Goal: Find specific page/section

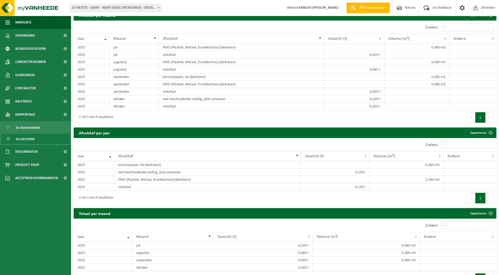
scroll to position [395, 0]
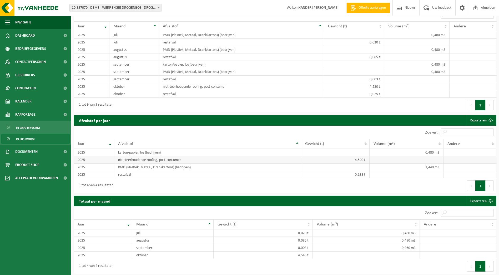
click at [126, 157] on td "niet-teerhoudende roofing, post-consumer" at bounding box center [207, 159] width 187 height 7
click at [494, 141] on th "Andere" at bounding box center [469, 144] width 53 height 10
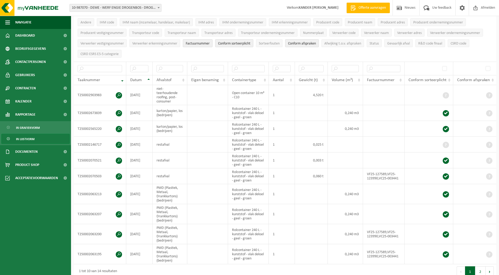
scroll to position [27, 0]
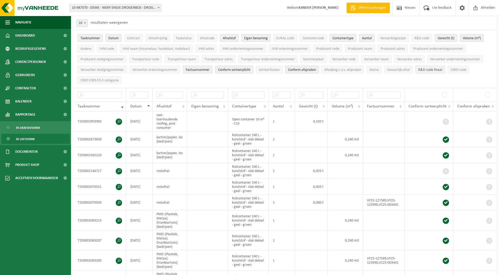
click at [434, 69] on span "R&D code finaal" at bounding box center [430, 70] width 24 height 4
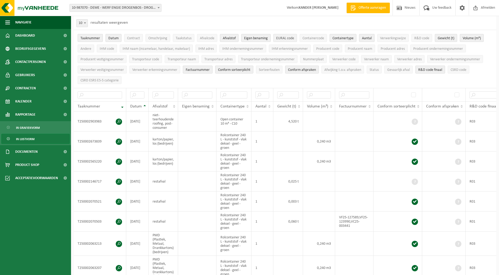
click at [288, 38] on span "EURAL code" at bounding box center [285, 38] width 18 height 4
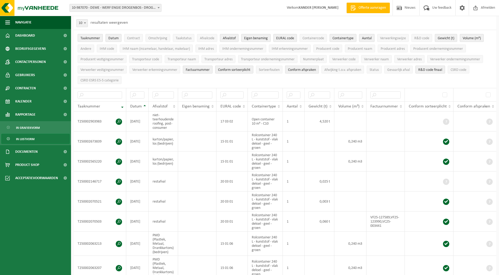
click at [304, 68] on span "Conform afspraken" at bounding box center [302, 70] width 28 height 4
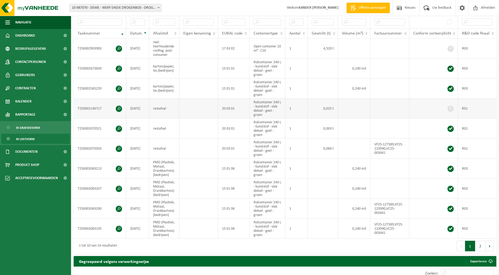
scroll to position [105, 0]
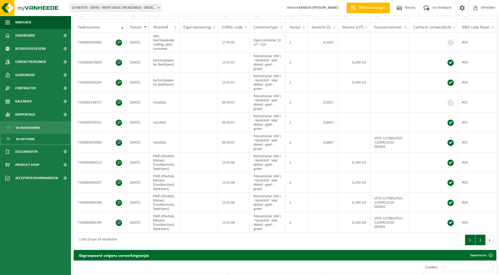
click at [482, 239] on button "2" at bounding box center [480, 239] width 10 height 11
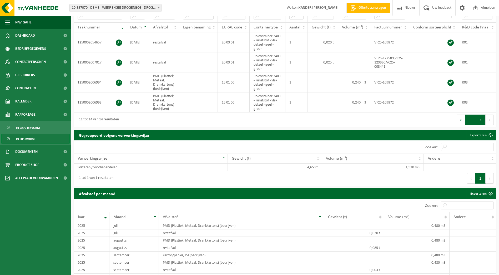
click at [469, 118] on button "1" at bounding box center [470, 119] width 10 height 11
